Goal: Find specific page/section: Find specific page/section

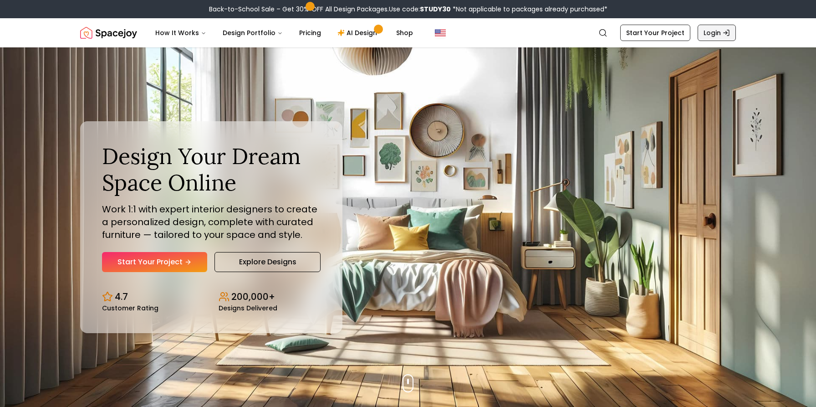
click at [725, 33] on line "Global" at bounding box center [726, 33] width 4 height 0
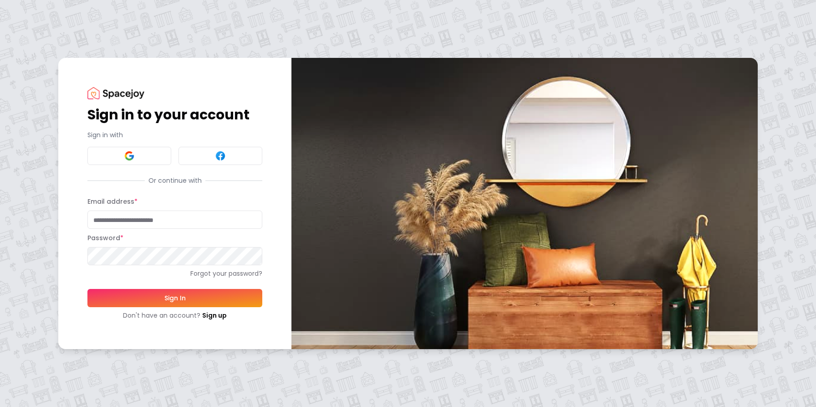
click at [123, 220] on input "Email address *" at bounding box center [174, 219] width 175 height 18
type input "**********"
click at [119, 298] on button "Sign In" at bounding box center [174, 298] width 175 height 18
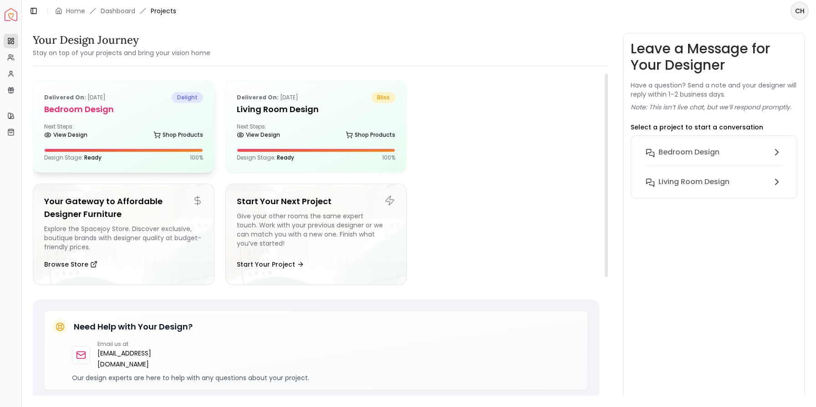
click at [118, 116] on div "Delivered on: [DATE] delight Bedroom Design Next Steps: View Design Shop Produc…" at bounding box center [123, 126] width 181 height 91
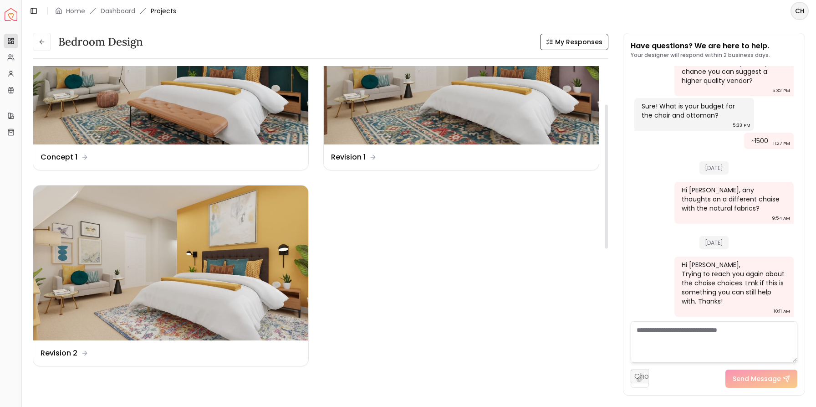
scroll to position [85, 0]
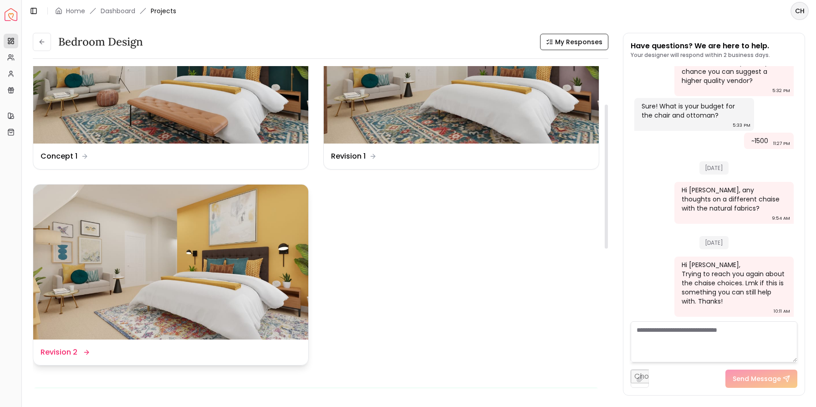
click at [230, 264] on img at bounding box center [170, 261] width 275 height 155
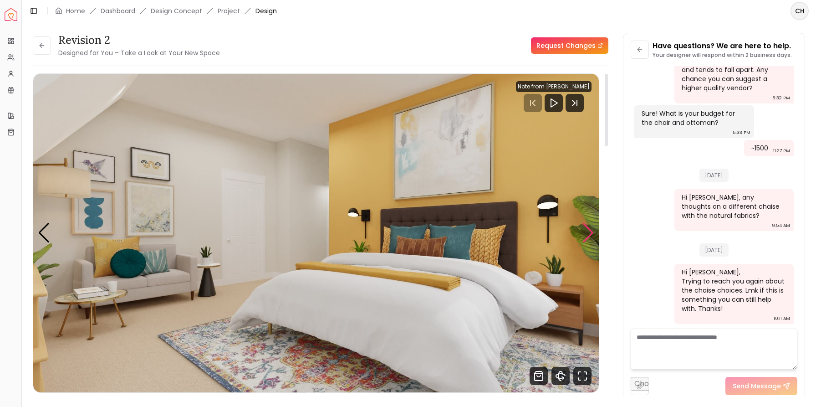
click at [589, 233] on div "Next slide" at bounding box center [588, 233] width 12 height 20
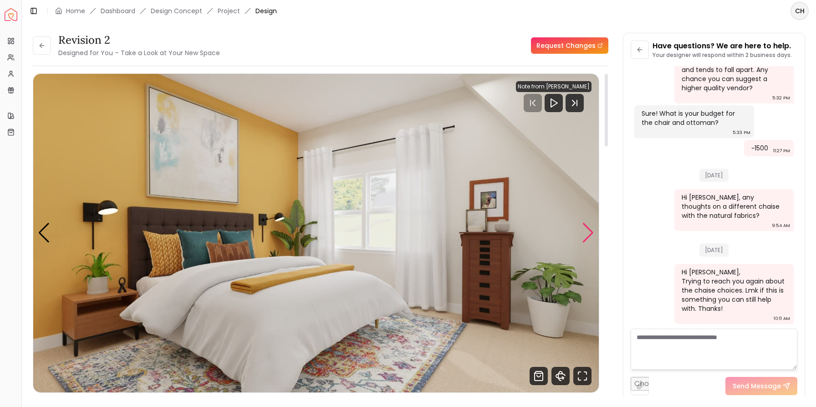
click at [589, 233] on div "Next slide" at bounding box center [588, 233] width 12 height 20
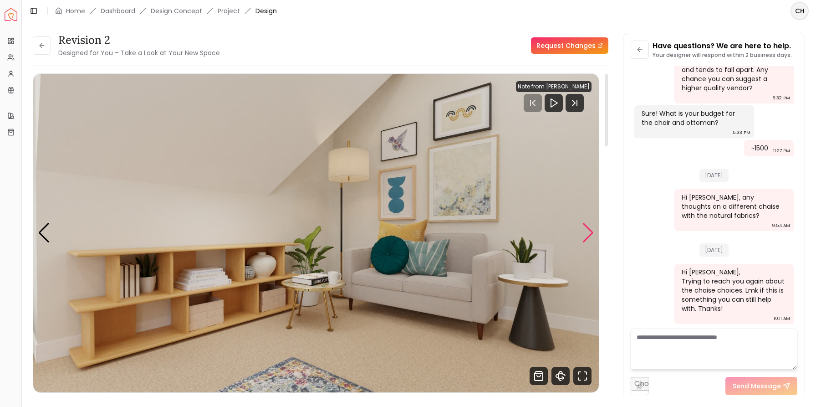
click at [589, 233] on div "Next slide" at bounding box center [588, 233] width 12 height 20
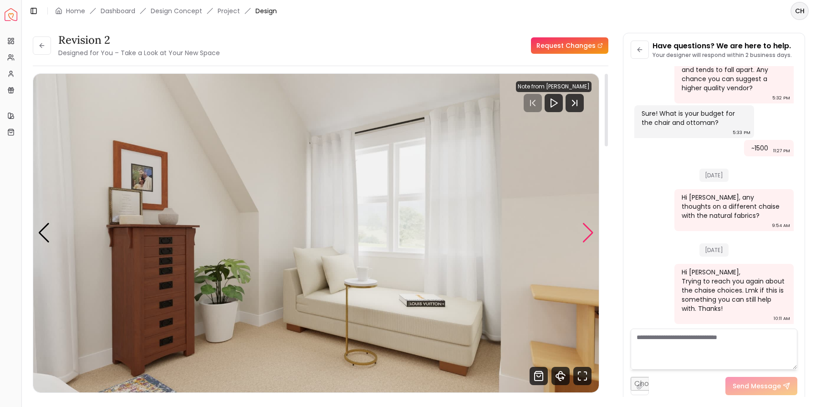
click at [589, 233] on div "Next slide" at bounding box center [588, 233] width 12 height 20
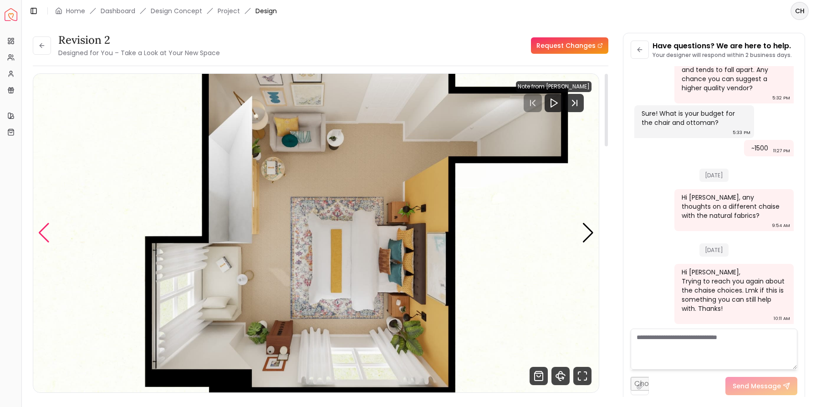
click at [42, 235] on div "Previous slide" at bounding box center [44, 233] width 12 height 20
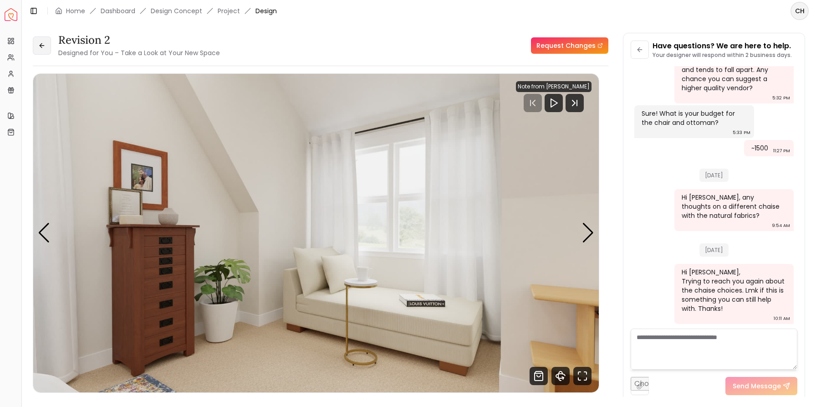
click at [43, 48] on icon at bounding box center [41, 45] width 7 height 7
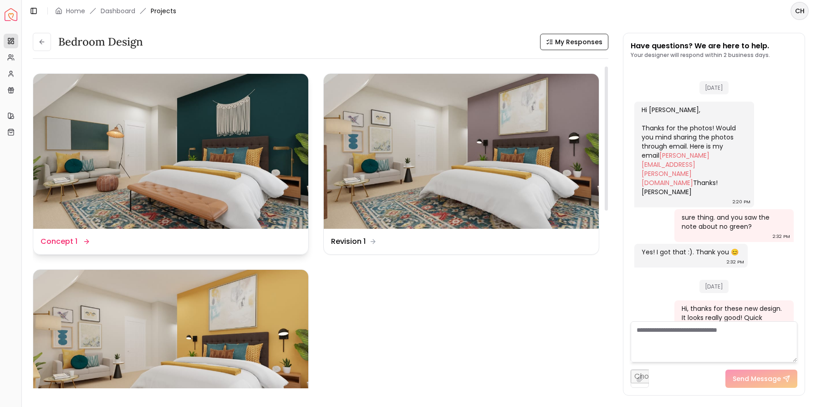
scroll to position [2434, 0]
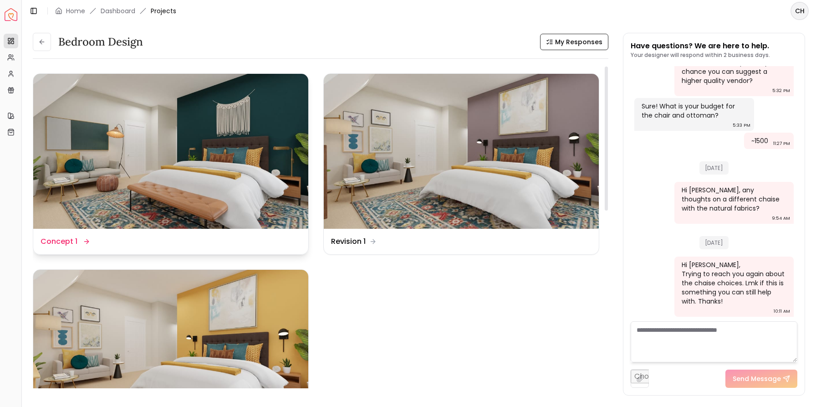
click at [147, 169] on img at bounding box center [170, 151] width 275 height 155
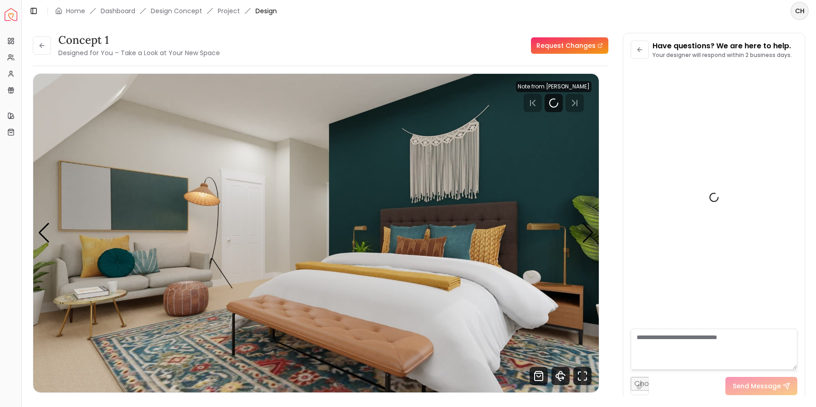
scroll to position [2427, 0]
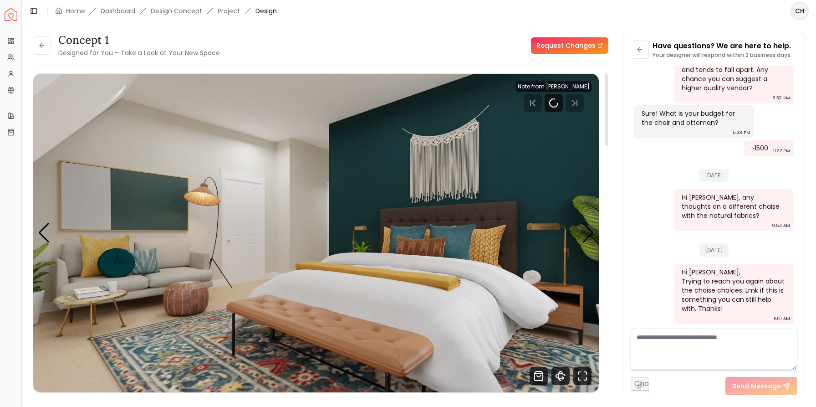
click at [287, 213] on img "1 / 5" at bounding box center [316, 233] width 566 height 318
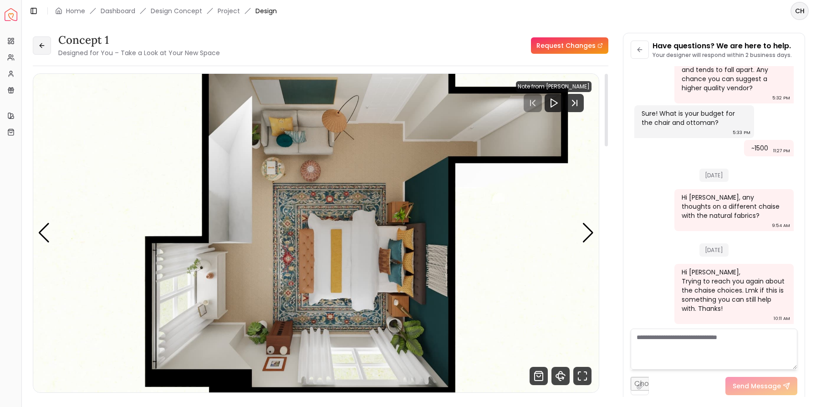
click at [41, 48] on icon at bounding box center [41, 45] width 7 height 7
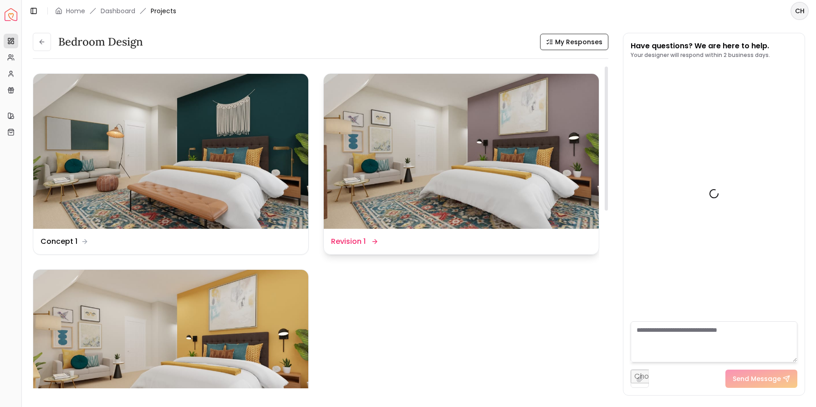
scroll to position [2434, 0]
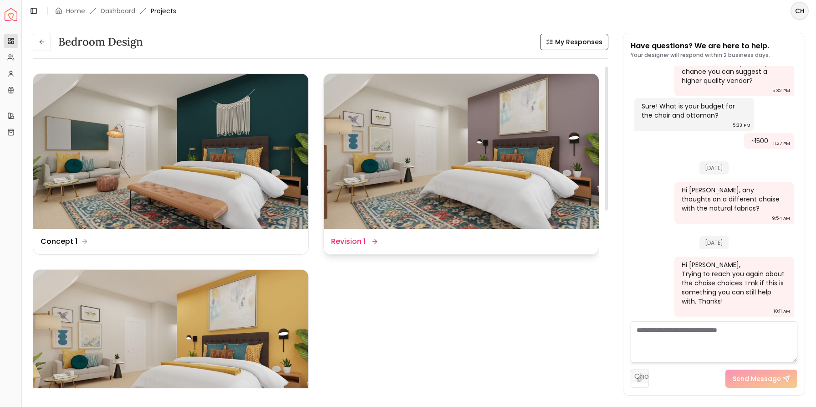
click at [420, 192] on img at bounding box center [461, 151] width 275 height 155
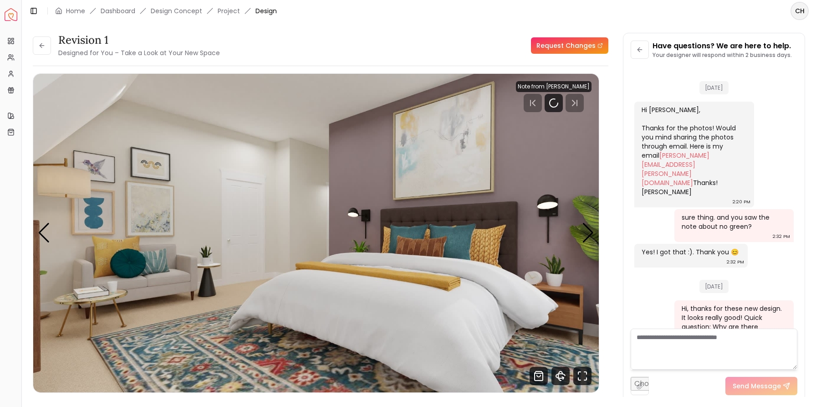
scroll to position [2427, 0]
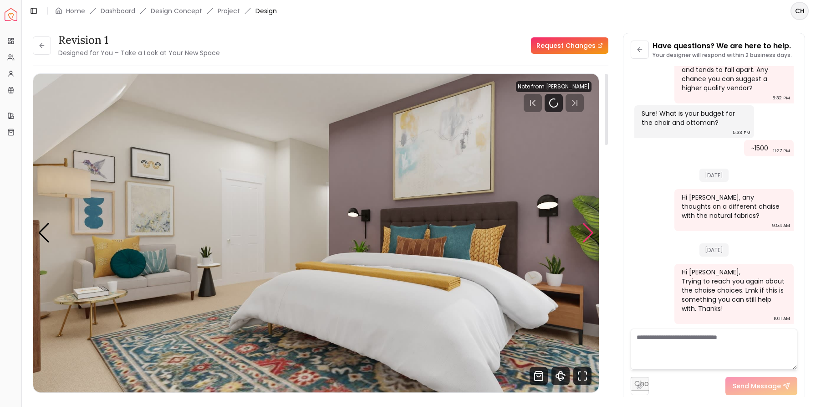
click at [587, 232] on div "Next slide" at bounding box center [588, 233] width 12 height 20
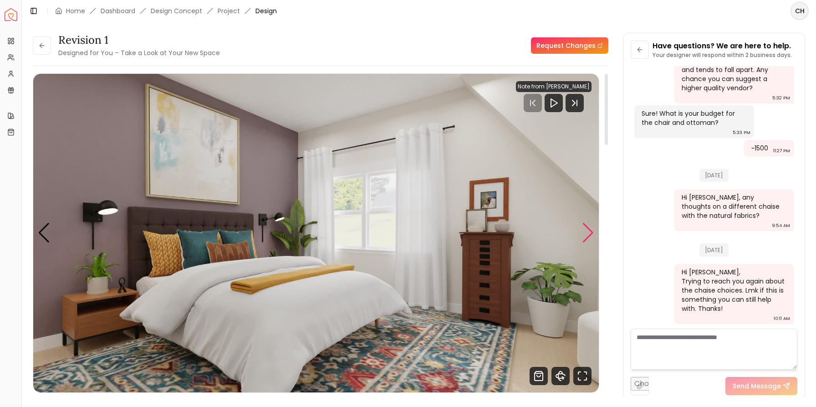
click at [587, 232] on div "Next slide" at bounding box center [588, 233] width 12 height 20
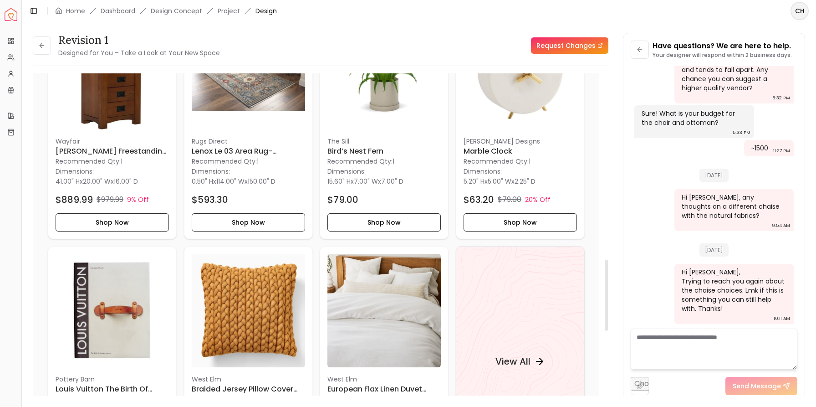
scroll to position [842, 0]
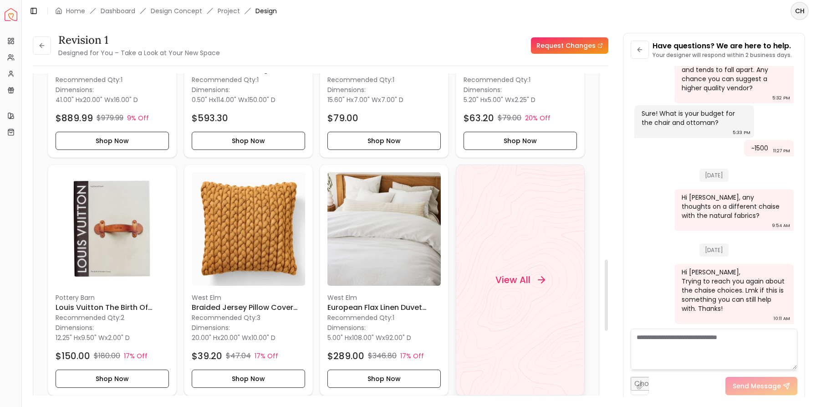
click at [522, 282] on h4 "View All" at bounding box center [512, 279] width 35 height 13
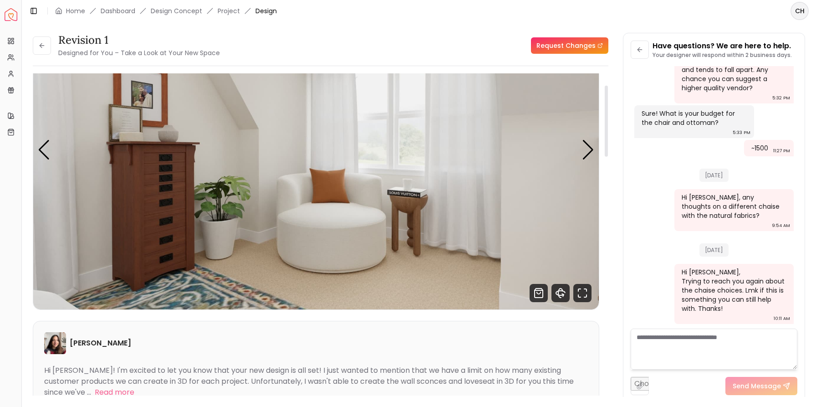
scroll to position [84, 0]
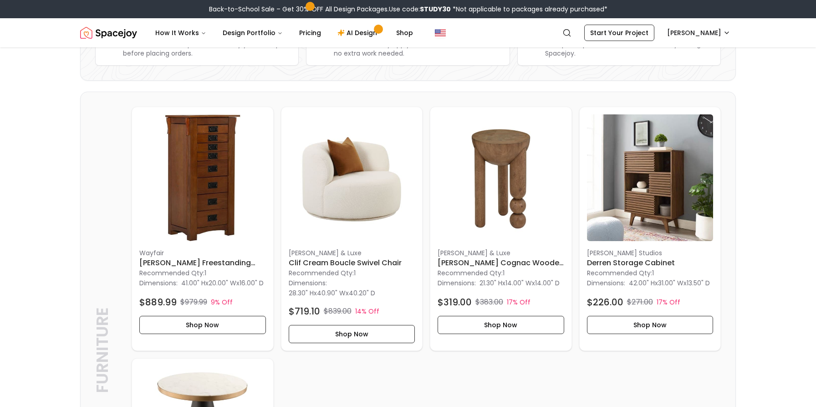
scroll to position [167, 0]
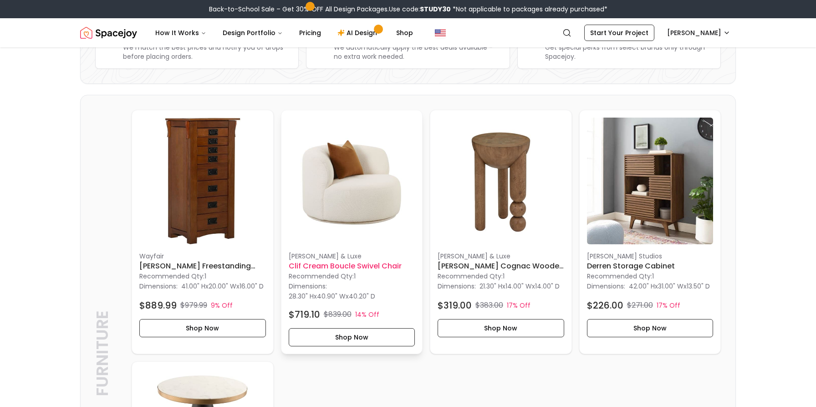
click at [358, 203] on img at bounding box center [352, 181] width 127 height 127
